Goal: Task Accomplishment & Management: Manage account settings

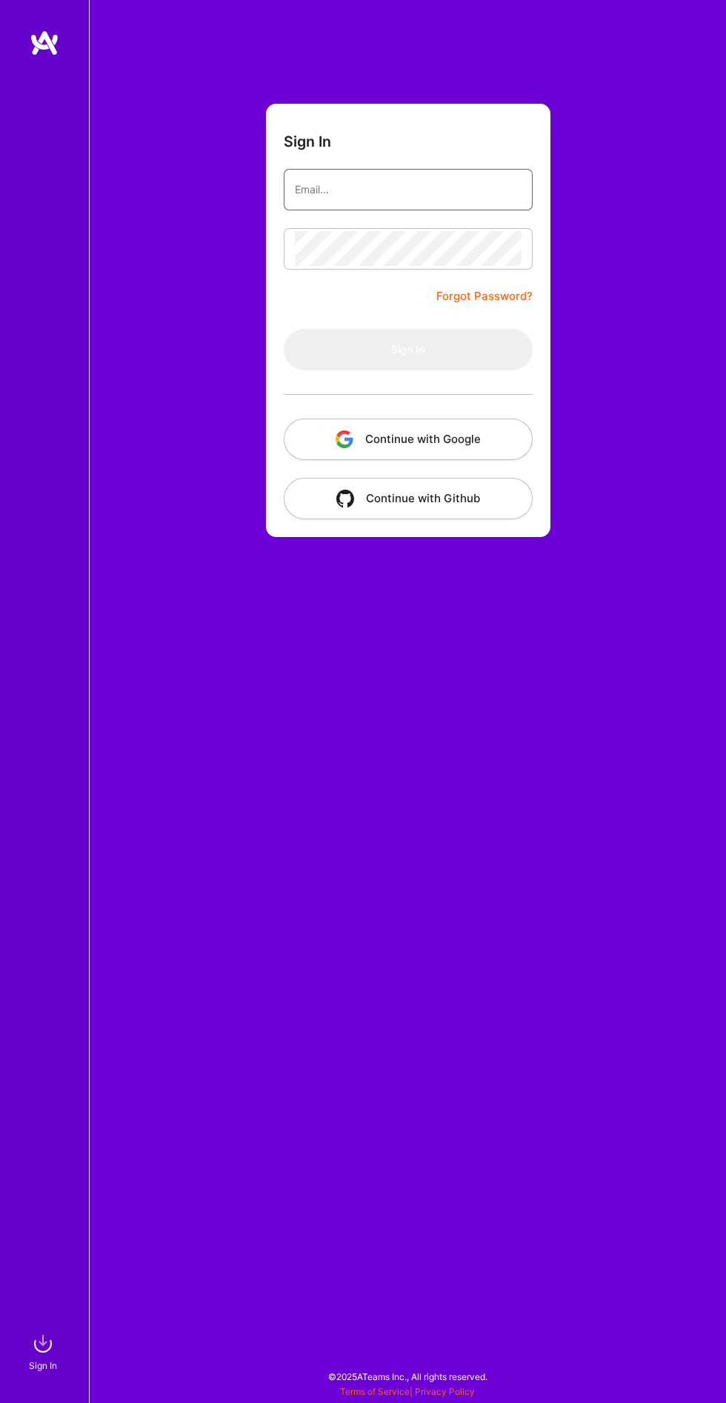
click at [415, 183] on input "email" at bounding box center [408, 190] width 227 height 36
type input "[EMAIL_ADDRESS][DOMAIN_NAME]"
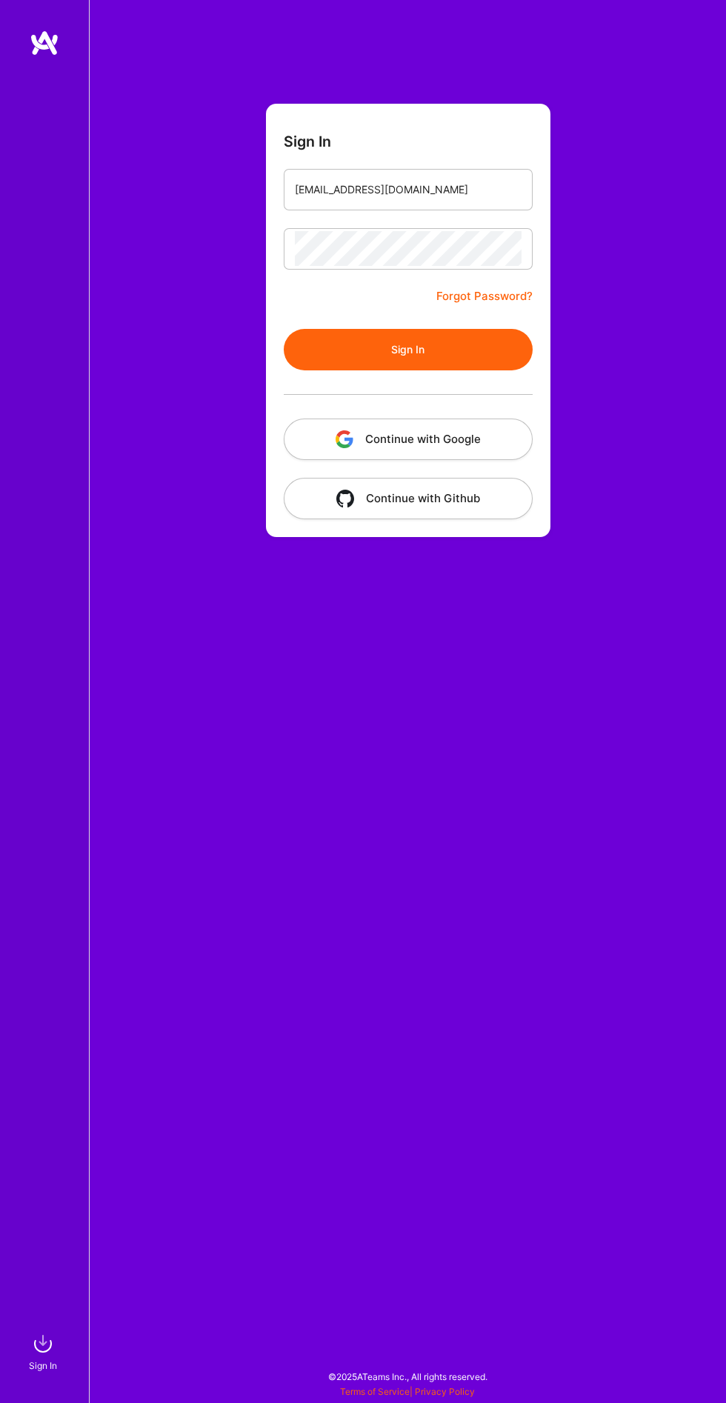
click at [284, 329] on button "Sign In" at bounding box center [408, 349] width 249 height 41
